Goal: Book appointment/travel/reservation

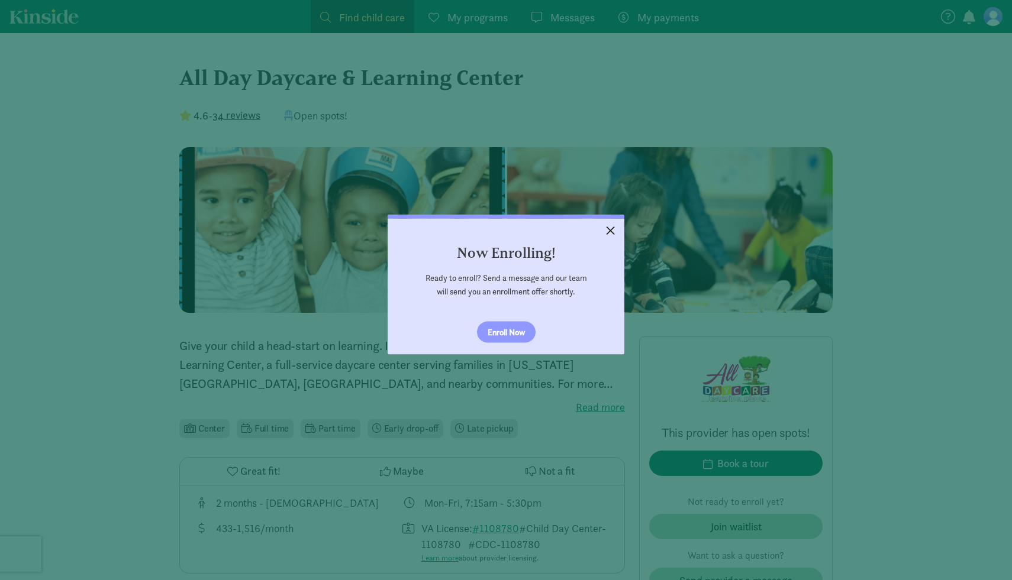
click at [605, 231] on link "×" at bounding box center [610, 228] width 21 height 21
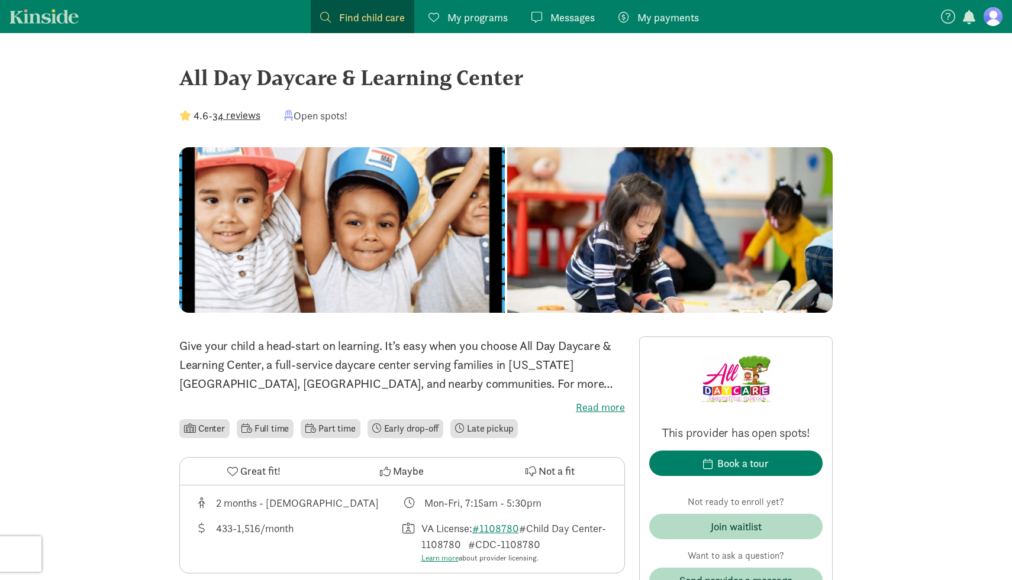
click at [994, 17] on figure at bounding box center [992, 16] width 19 height 19
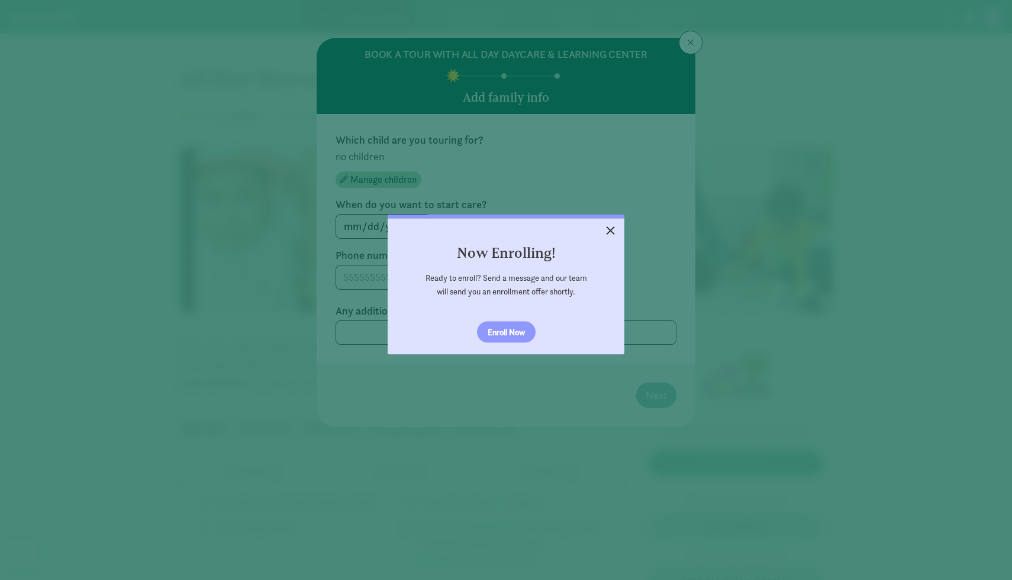
click at [608, 226] on link "×" at bounding box center [610, 228] width 21 height 21
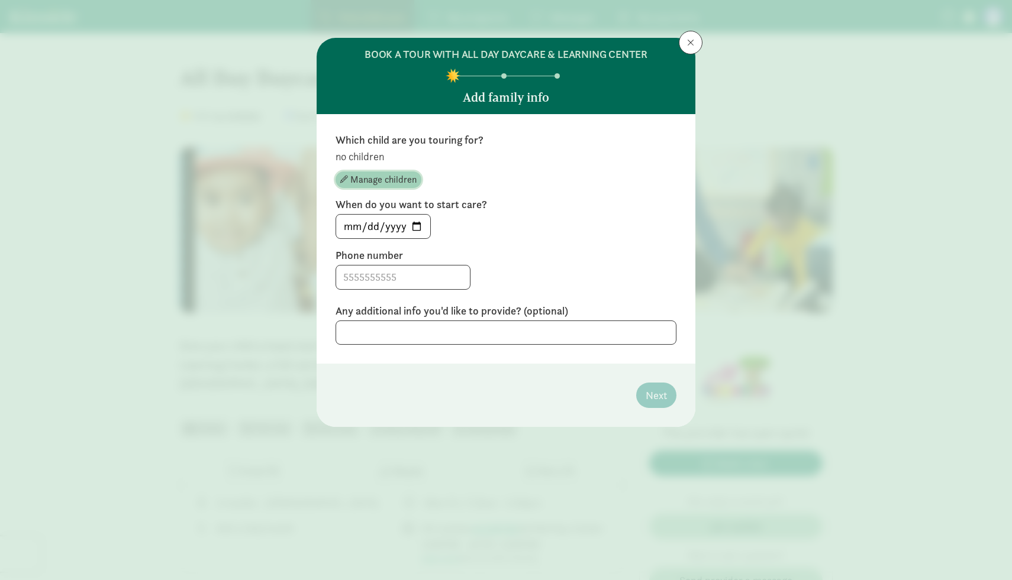
click at [374, 177] on span "Manage children" at bounding box center [383, 180] width 66 height 14
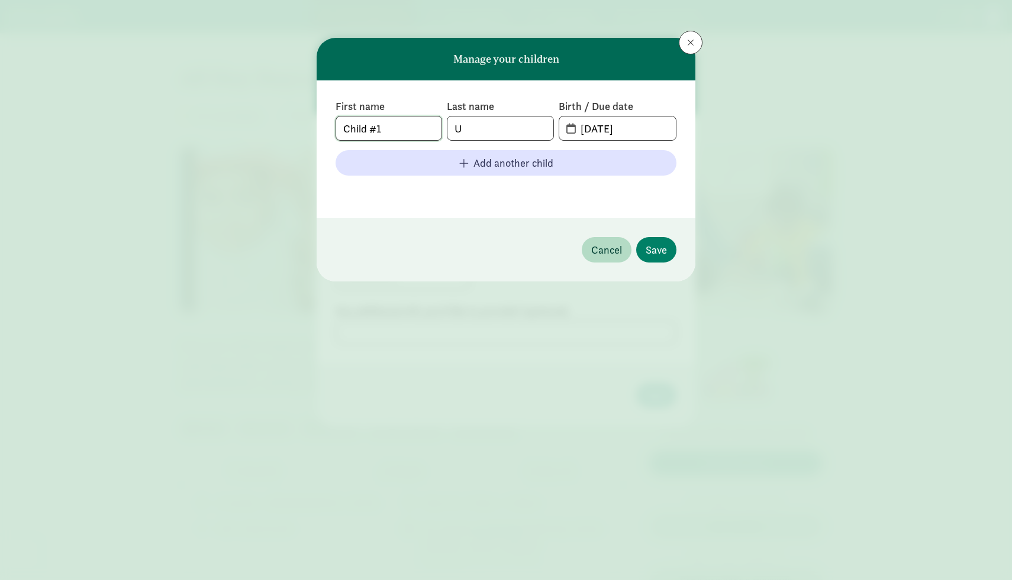
click at [416, 126] on input "Child #1" at bounding box center [388, 129] width 105 height 24
type input "C"
type input "[PERSON_NAME]"
click at [472, 131] on input "U" at bounding box center [499, 129] width 105 height 24
type input "[PERSON_NAME]"
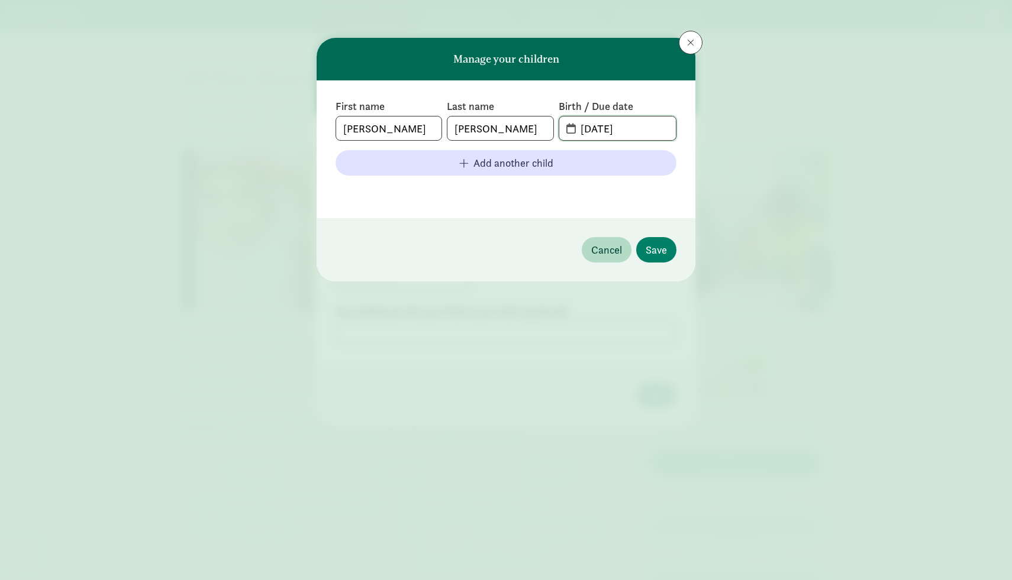
click at [611, 131] on input "[DATE]" at bounding box center [624, 129] width 102 height 24
type input "[DATE]"
click at [650, 241] on button "Save" at bounding box center [656, 249] width 40 height 25
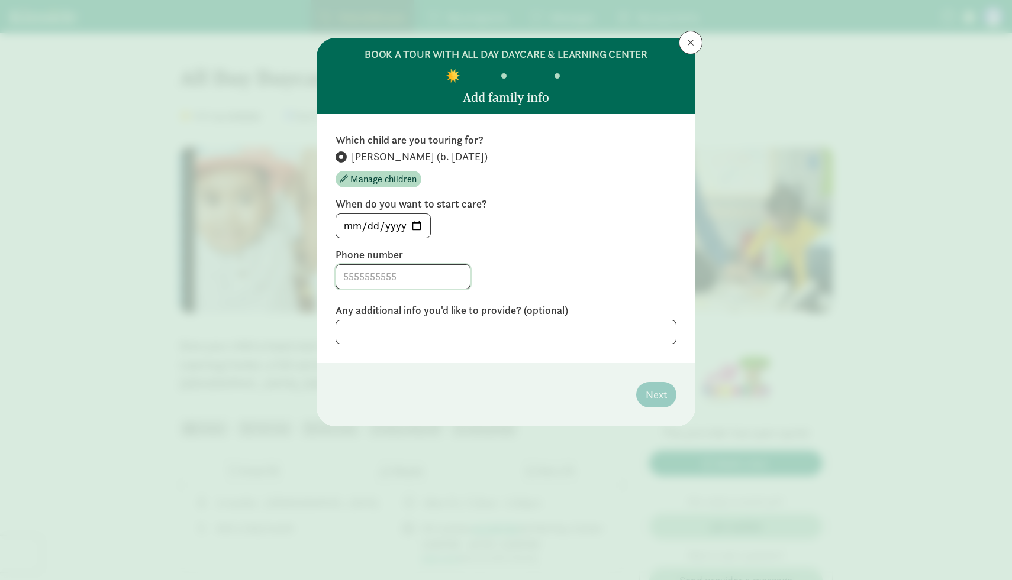
click at [392, 274] on input at bounding box center [403, 277] width 134 height 24
type input "9296256218"
click at [684, 389] on footer "Next" at bounding box center [505, 394] width 379 height 63
click at [670, 390] on button "Next" at bounding box center [656, 394] width 40 height 25
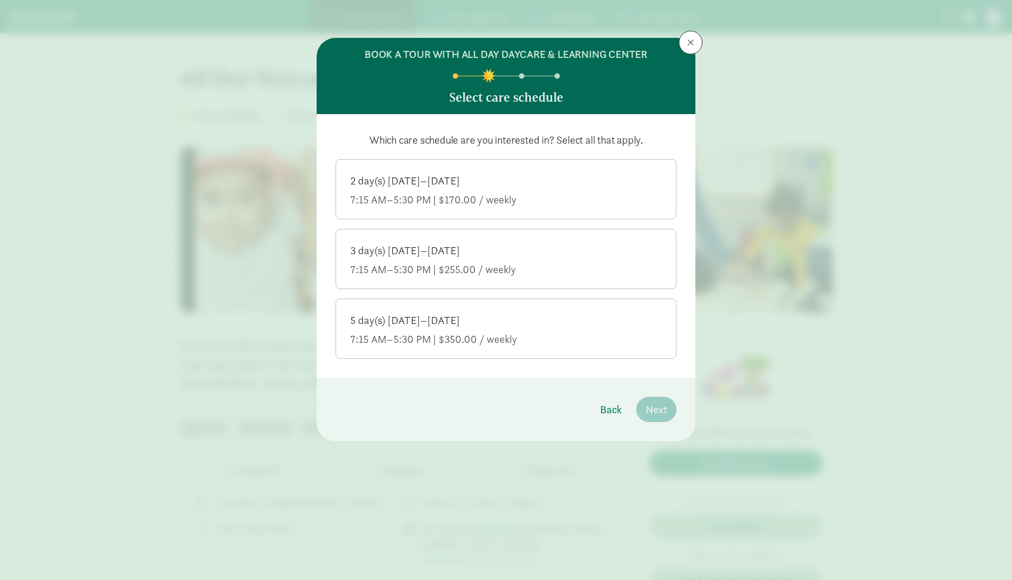
click at [506, 337] on div "7:15 AM–5:30 PM | $350.00 / weekly" at bounding box center [505, 339] width 311 height 14
click at [0, 0] on input "5 day(s) [DATE]–[DATE] 7:15 AM–5:30 PM | $350.00 / weekly" at bounding box center [0, 0] width 0 height 0
click at [654, 412] on span "Next" at bounding box center [655, 410] width 21 height 16
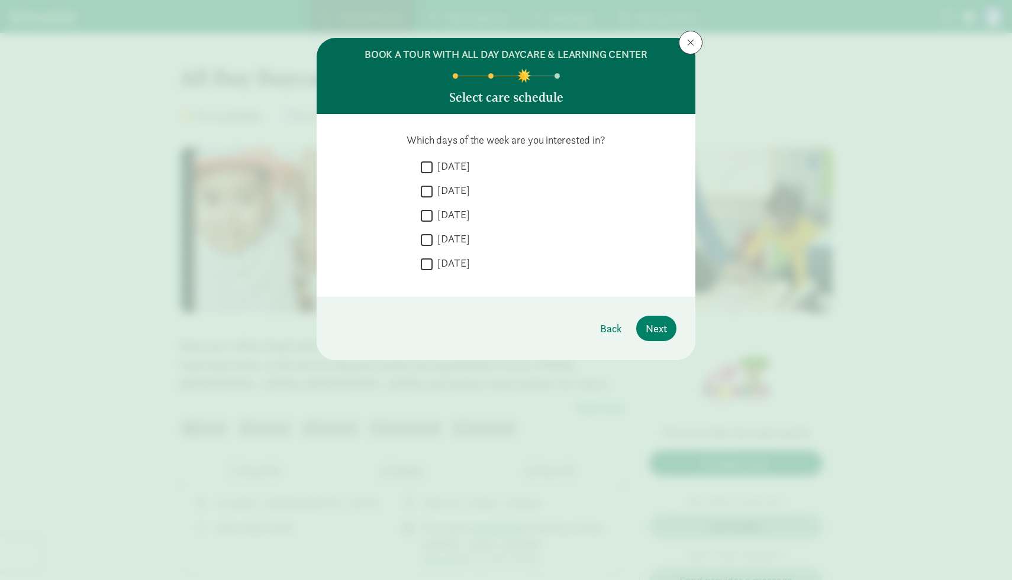
click at [430, 169] on input "[DATE]" at bounding box center [427, 167] width 12 height 16
checkbox input "true"
click at [430, 183] on input "[DATE]" at bounding box center [427, 191] width 12 height 16
click at [430, 192] on input "[DATE]" at bounding box center [427, 191] width 12 height 16
click at [429, 189] on input "[DATE]" at bounding box center [427, 191] width 12 height 16
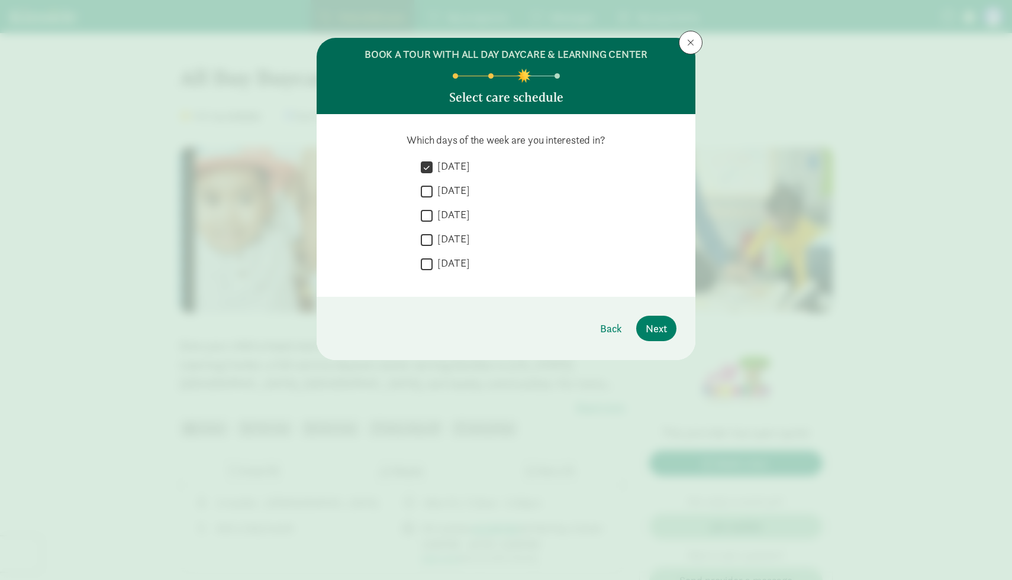
checkbox input "true"
click at [429, 209] on input "[DATE]" at bounding box center [427, 216] width 12 height 16
checkbox input "true"
click at [428, 241] on input "[DATE]" at bounding box center [427, 240] width 12 height 16
checkbox input "true"
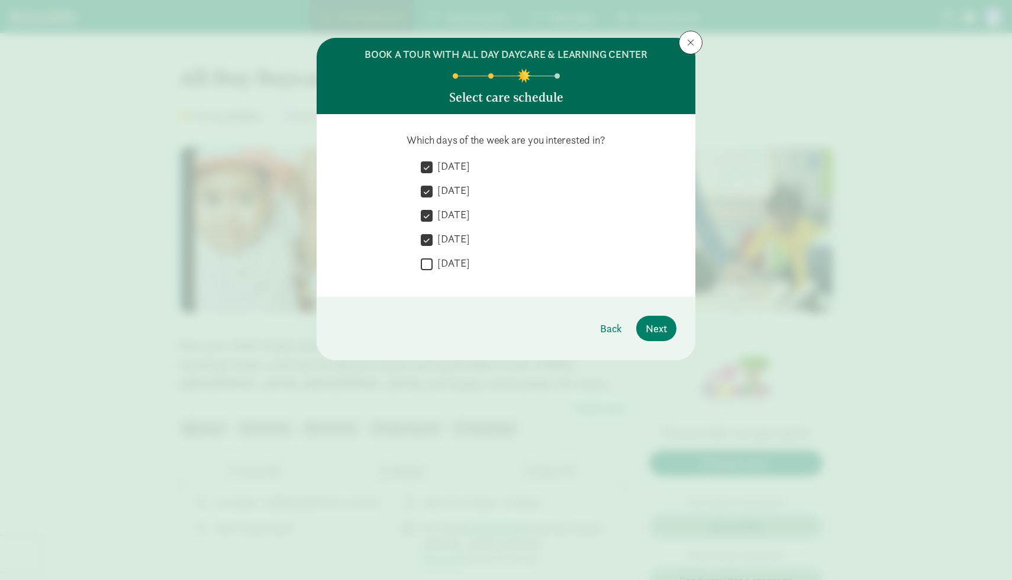
click at [428, 261] on input "[DATE]" at bounding box center [427, 264] width 12 height 16
checkbox input "true"
click at [648, 324] on span "Next" at bounding box center [655, 329] width 21 height 16
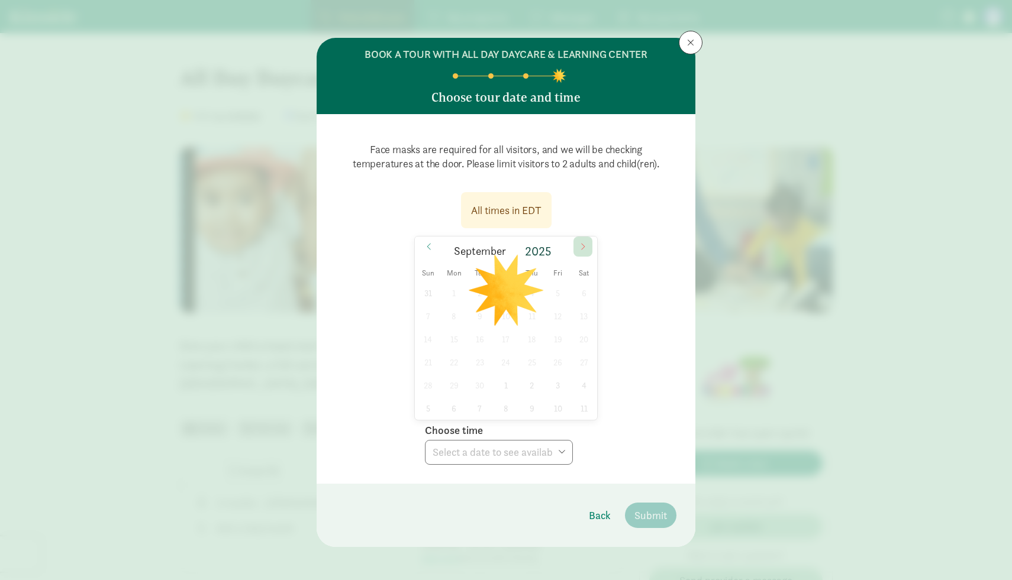
click at [581, 243] on icon at bounding box center [582, 247] width 7 height 8
click at [508, 292] on span "1" at bounding box center [505, 293] width 23 height 23
click at [544, 444] on select "Choose time 05:00 PM 05:30 PM" at bounding box center [499, 452] width 148 height 25
click at [427, 247] on icon at bounding box center [428, 247] width 7 height 8
click at [484, 318] on span "9" at bounding box center [479, 316] width 23 height 23
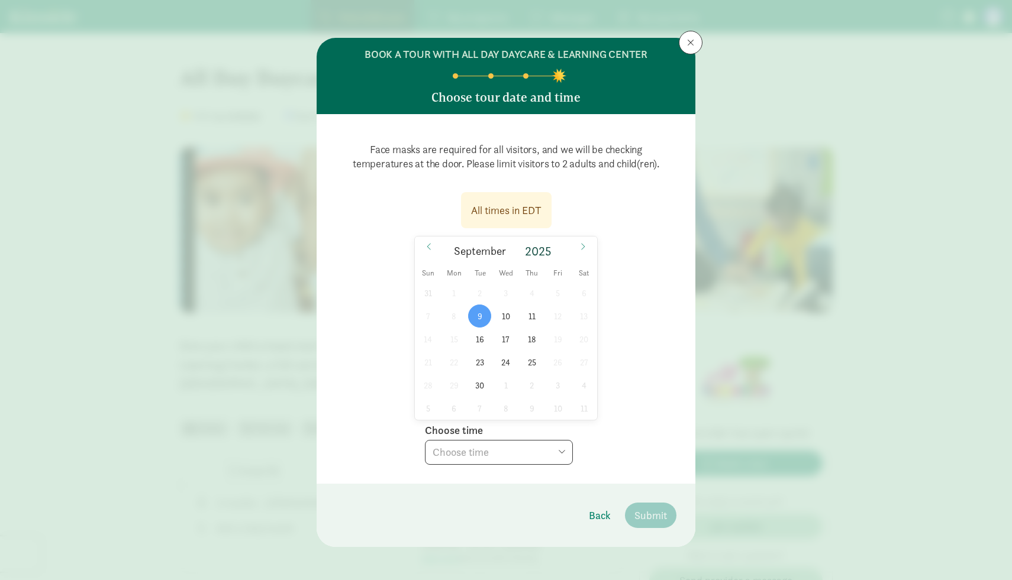
click at [526, 447] on select "Choose time 05:00 PM 05:30 PM" at bounding box center [499, 452] width 148 height 25
select select "[DATE]T17:00:00.000-04:00"
click at [425, 440] on select "Choose time 05:00 PM 05:30 PM" at bounding box center [499, 452] width 148 height 25
click at [655, 519] on span "Submit" at bounding box center [650, 516] width 33 height 16
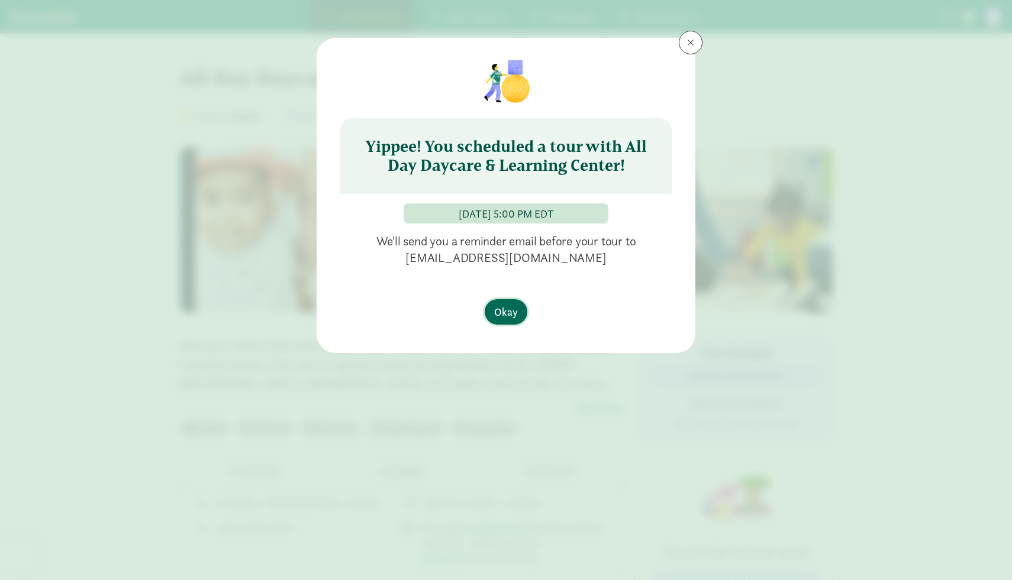
click at [509, 300] on button "Okay" at bounding box center [505, 311] width 43 height 25
